Goal: Task Accomplishment & Management: Complete application form

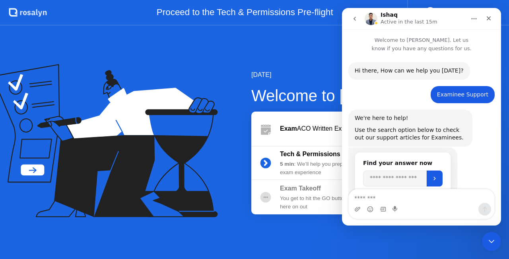
scroll to position [504, 0]
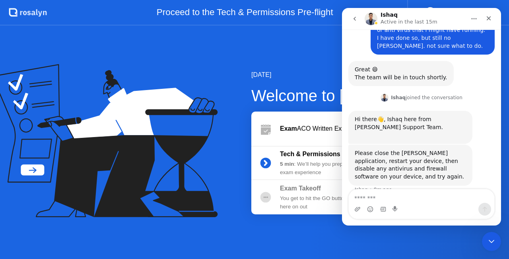
click at [306, 223] on div "[DATE] Welcome to [PERSON_NAME] Exam ACO Written Examination Tech & Permissions…" at bounding box center [254, 141] width 509 height 233
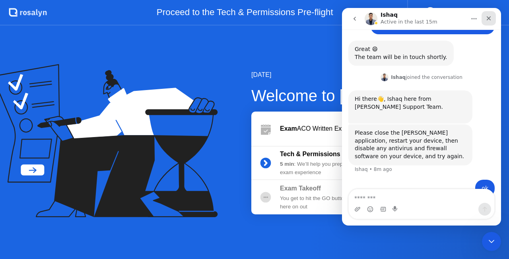
click at [489, 18] on icon "Close" at bounding box center [489, 18] width 4 height 4
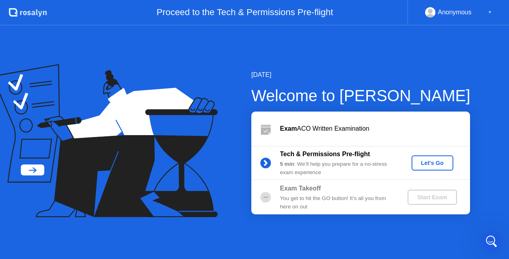
scroll to position [403, 0]
click at [432, 162] on div "Let's Go" at bounding box center [432, 163] width 35 height 6
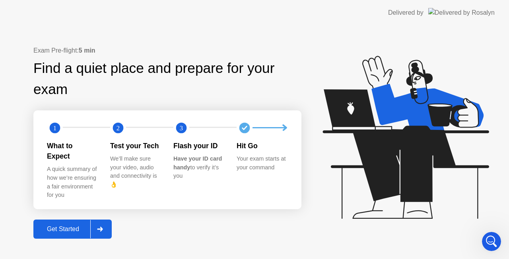
click at [84, 225] on div "Get Started" at bounding box center [63, 228] width 55 height 7
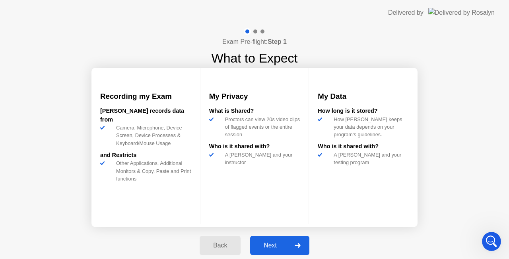
click at [273, 239] on button "Next" at bounding box center [279, 245] width 59 height 19
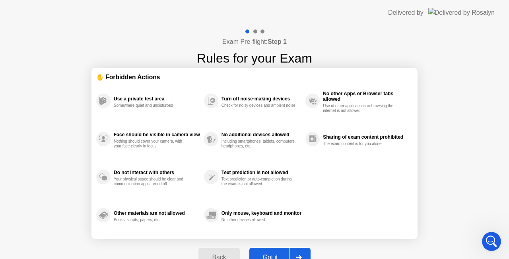
click at [289, 255] on div at bounding box center [298, 257] width 19 height 18
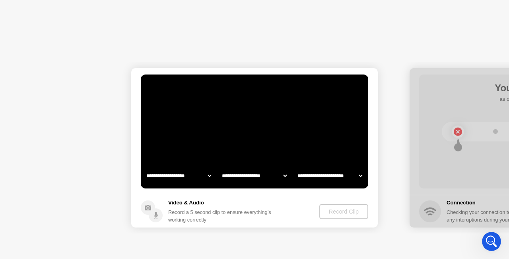
select select "**********"
select select "*******"
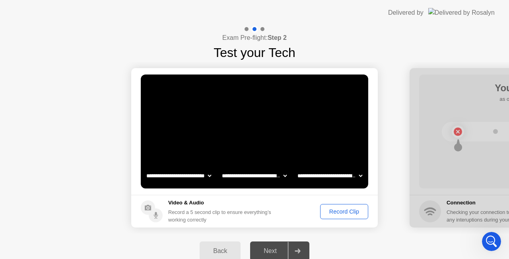
click at [197, 174] on select "**********" at bounding box center [179, 176] width 68 height 16
click at [206, 169] on select "**********" at bounding box center [179, 176] width 68 height 16
click at [281, 176] on select "**********" at bounding box center [254, 176] width 68 height 16
click at [351, 174] on select "**********" at bounding box center [330, 176] width 68 height 16
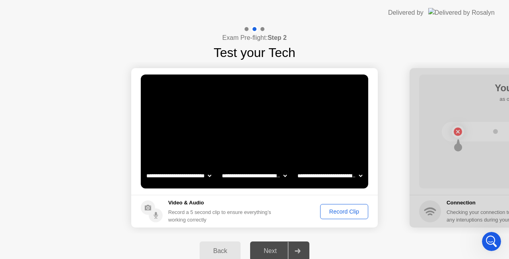
click at [351, 174] on select "**********" at bounding box center [330, 176] width 68 height 16
click at [331, 216] on button "Record Clip" at bounding box center [344, 211] width 48 height 15
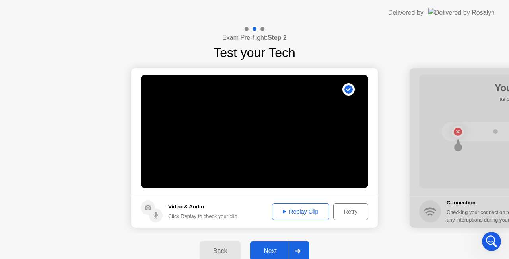
click at [305, 209] on div "Replay Clip" at bounding box center [301, 211] width 52 height 6
click at [282, 243] on button "Next" at bounding box center [279, 250] width 59 height 19
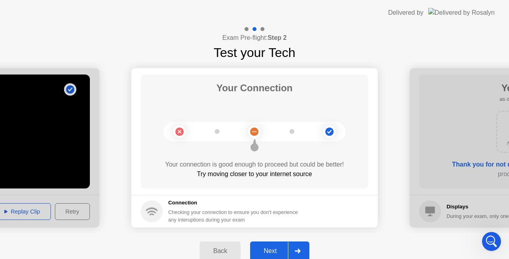
click at [282, 243] on button "Next" at bounding box center [279, 250] width 59 height 19
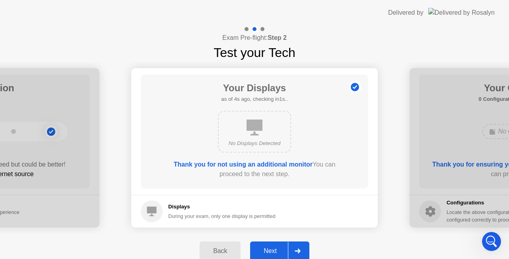
click at [282, 243] on button "Next" at bounding box center [279, 250] width 59 height 19
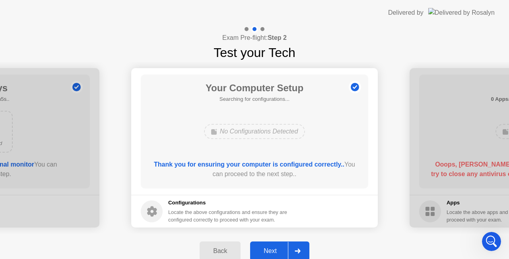
click at [203, 211] on div "Locate the above configurations and ensure they are configured correctly to pro…" at bounding box center [228, 215] width 121 height 15
click at [277, 244] on button "Next" at bounding box center [279, 250] width 59 height 19
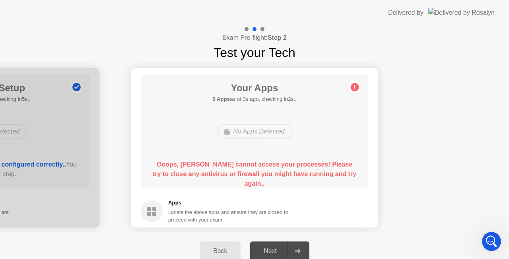
click at [163, 212] on div "Apps Locate the above apps and ensure they are closed to proceed with your exam." at bounding box center [215, 211] width 148 height 25
click at [156, 212] on circle at bounding box center [152, 211] width 22 height 22
click at [486, 233] on div "Open Intercom Messenger" at bounding box center [491, 240] width 26 height 26
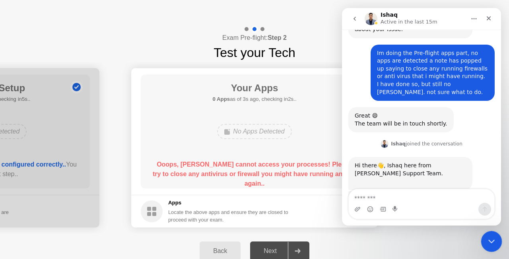
scroll to position [504, 0]
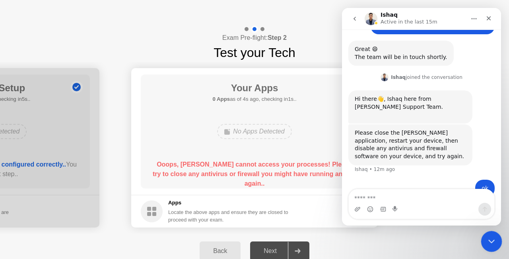
drag, startPoint x: 487, startPoint y: 234, endPoint x: 37, endPoint y: 270, distance: 452.3
click at [481, 250] on html at bounding box center [490, 239] width 19 height 19
click at [314, 140] on div "No Apps Detected" at bounding box center [255, 131] width 182 height 21
click at [490, 22] on div "Close" at bounding box center [489, 18] width 14 height 14
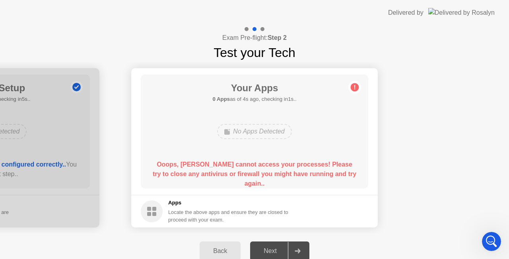
click at [217, 245] on button "Back" at bounding box center [220, 250] width 41 height 19
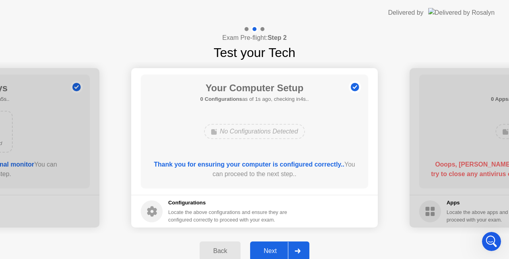
click at [279, 253] on div "Next" at bounding box center [270, 250] width 35 height 7
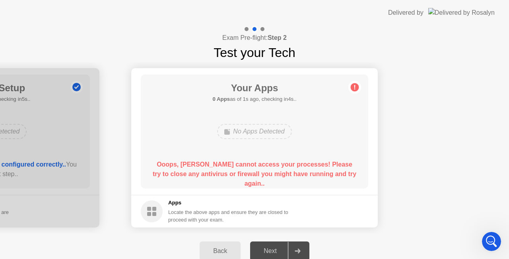
click at [230, 245] on button "Back" at bounding box center [220, 250] width 41 height 19
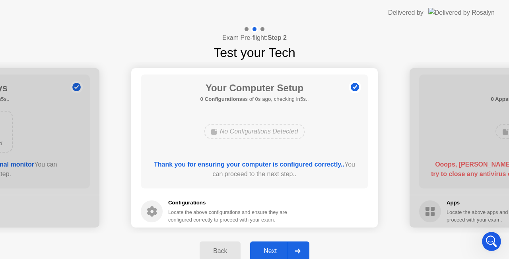
click at [230, 245] on button "Back" at bounding box center [220, 250] width 41 height 19
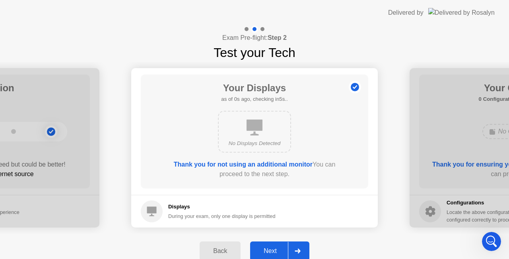
click at [230, 245] on button "Back" at bounding box center [220, 250] width 41 height 19
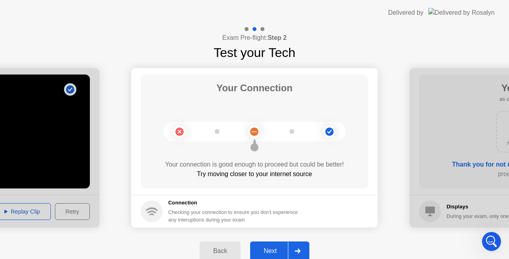
click at [230, 245] on button "Back" at bounding box center [220, 250] width 41 height 19
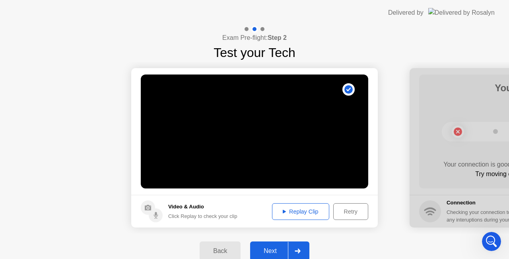
click at [230, 245] on button "Back" at bounding box center [220, 250] width 41 height 19
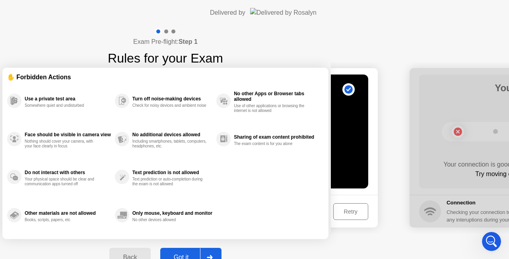
click at [226, 245] on div "Back Got it" at bounding box center [165, 257] width 121 height 37
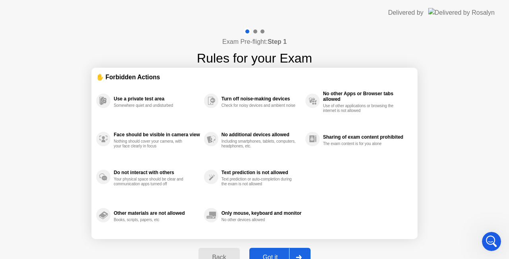
click at [278, 252] on button "Got it" at bounding box center [280, 257] width 61 height 19
select select "**********"
select select "*******"
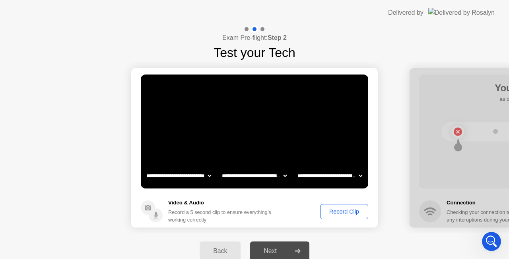
click at [352, 205] on button "Record Clip" at bounding box center [344, 211] width 48 height 15
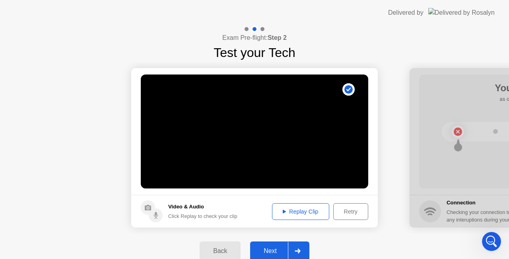
click at [291, 212] on div "Replay Clip" at bounding box center [301, 211] width 52 height 6
click at [274, 247] on div "Next" at bounding box center [270, 250] width 35 height 7
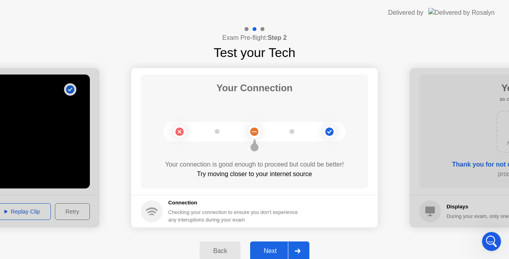
click at [275, 244] on button "Next" at bounding box center [279, 250] width 59 height 19
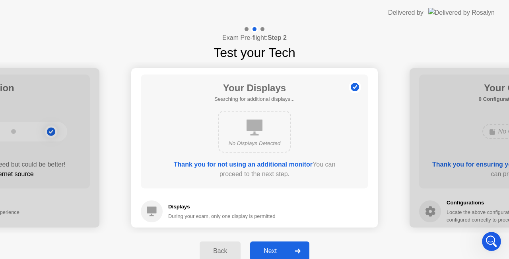
click at [275, 244] on button "Next" at bounding box center [279, 250] width 59 height 19
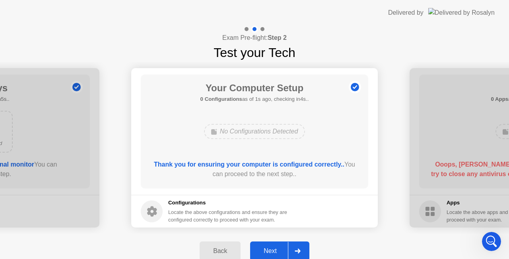
click at [275, 244] on button "Next" at bounding box center [279, 250] width 59 height 19
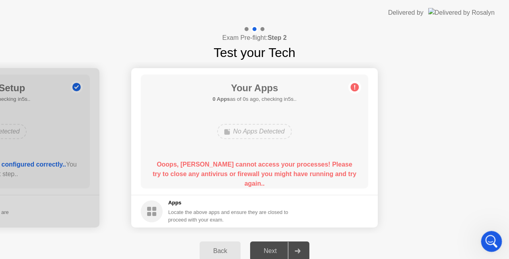
click at [486, 234] on div "Open Intercom Messenger" at bounding box center [491, 240] width 26 height 26
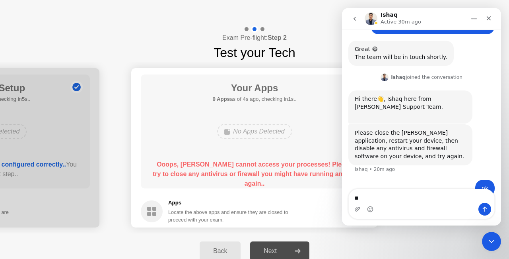
type textarea "*"
click at [397, 201] on textarea "**********" at bounding box center [422, 196] width 146 height 14
type textarea "**********"
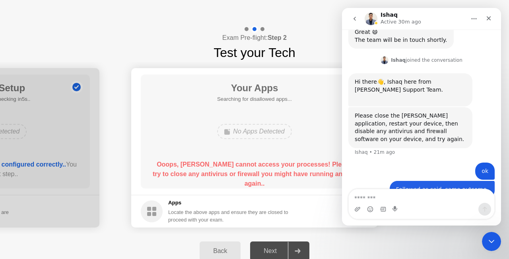
scroll to position [522, 0]
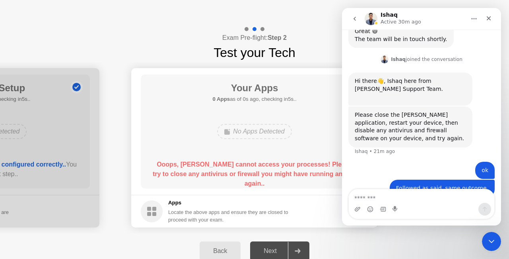
click at [478, 20] on button "Home" at bounding box center [474, 18] width 15 height 15
click at [360, 18] on button "go back" at bounding box center [354, 18] width 15 height 15
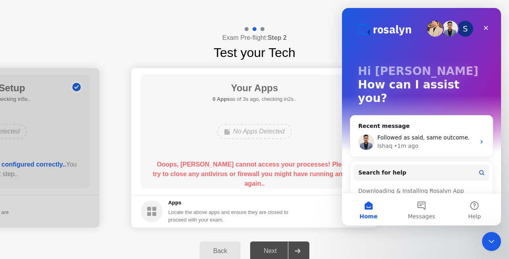
scroll to position [0, 0]
click at [416, 209] on button "Messages" at bounding box center [421, 209] width 53 height 32
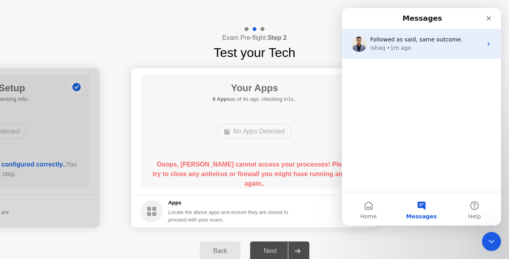
click at [477, 53] on div "Followed as said, same outcome. Ishaq • 1m ago" at bounding box center [421, 43] width 159 height 29
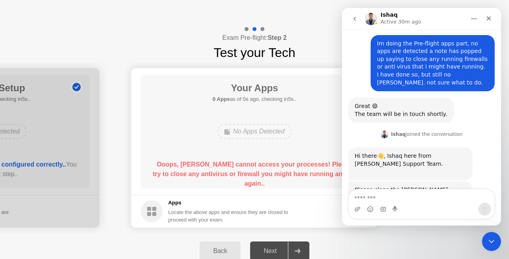
scroll to position [522, 0]
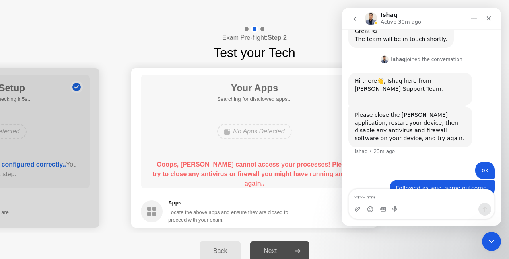
click at [469, 54] on div "[PERSON_NAME] joined the conversation 1:35 pm" at bounding box center [422, 60] width 146 height 12
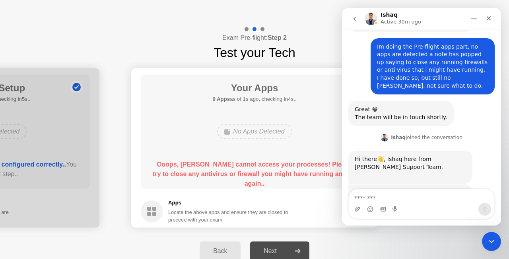
scroll to position [393, 0]
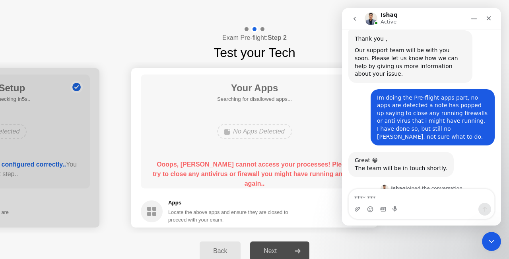
click at [479, 60] on div "Thank you , Our support team will be with you soon. Please let us know how we c…" at bounding box center [422, 59] width 146 height 59
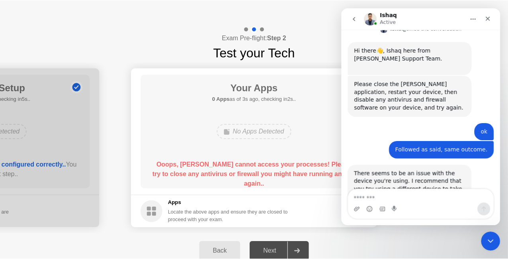
scroll to position [562, 0]
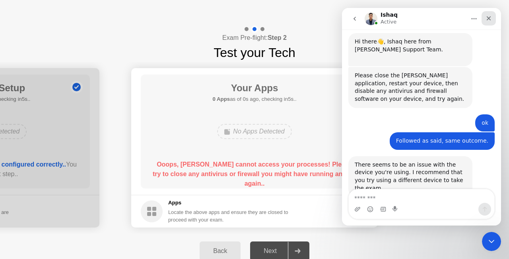
click at [491, 14] on div "Close" at bounding box center [489, 18] width 14 height 14
